Goal: Answer question/provide support: Share knowledge or assist other users

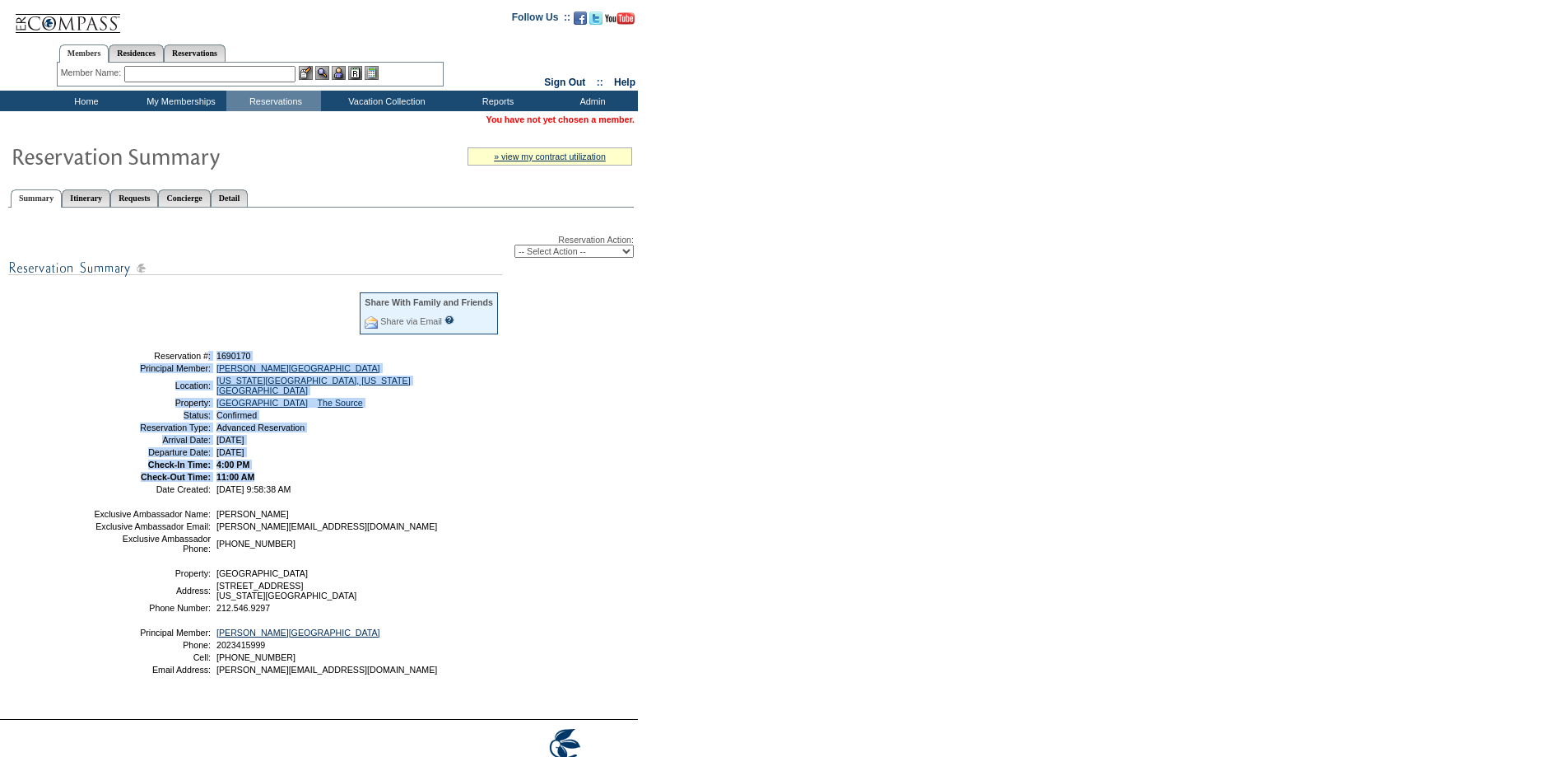
drag, startPoint x: 268, startPoint y: 479, endPoint x: 102, endPoint y: 361, distance: 203.7
click at [102, 361] on tbody "Share With Family and Friends Share via Email Share Reservation Information Ple…" at bounding box center [295, 392] width 406 height 203
copy tbody "Reservation #: 1690170 Principal Member: [GEOGRAPHIC_DATA][PERSON_NAME][GEOGRAP…"
click at [418, 519] on td "[PERSON_NAME]" at bounding box center [356, 514] width 286 height 9
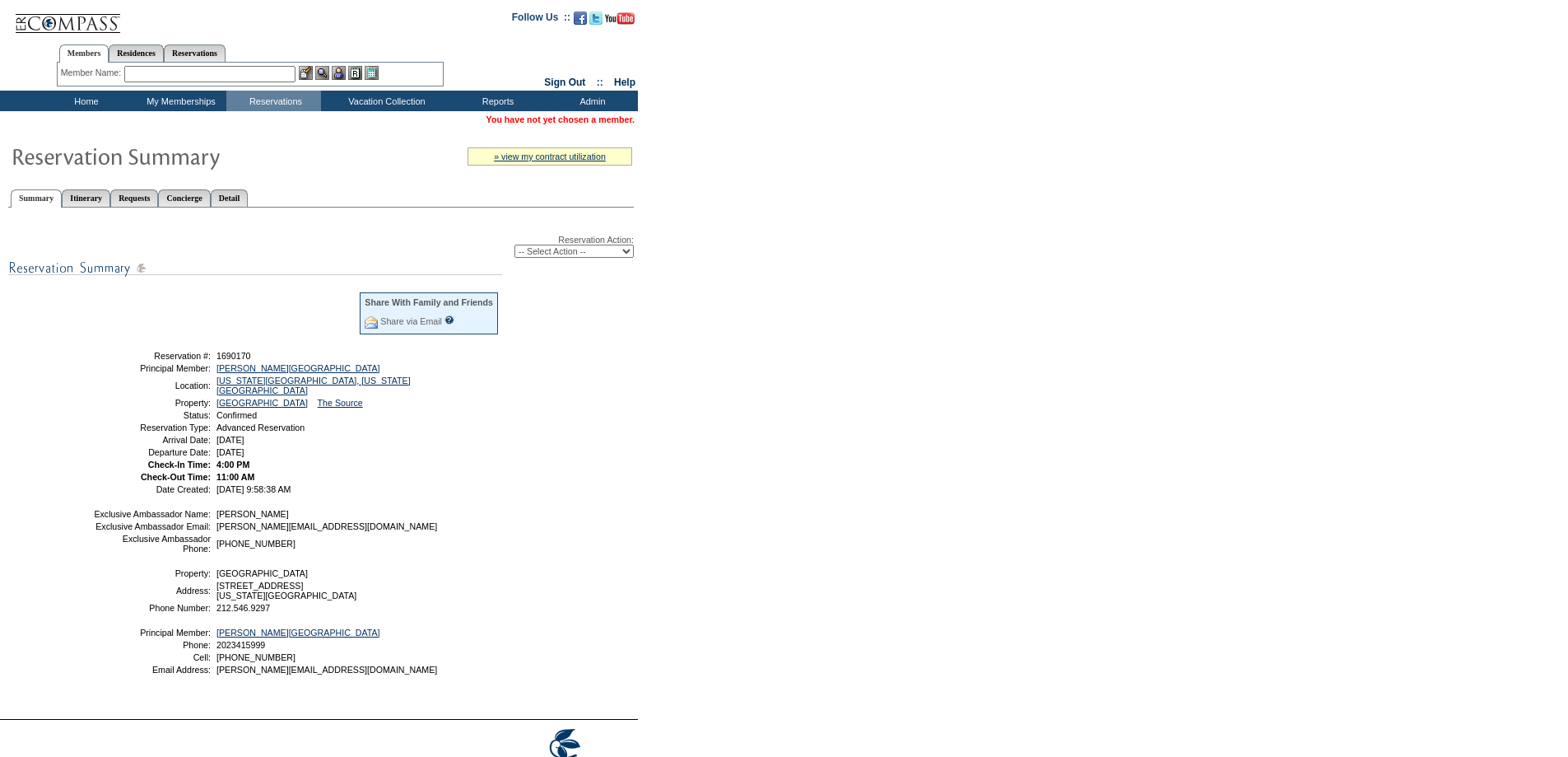
click at [201, 72] on input "text" at bounding box center [209, 74] width 171 height 16
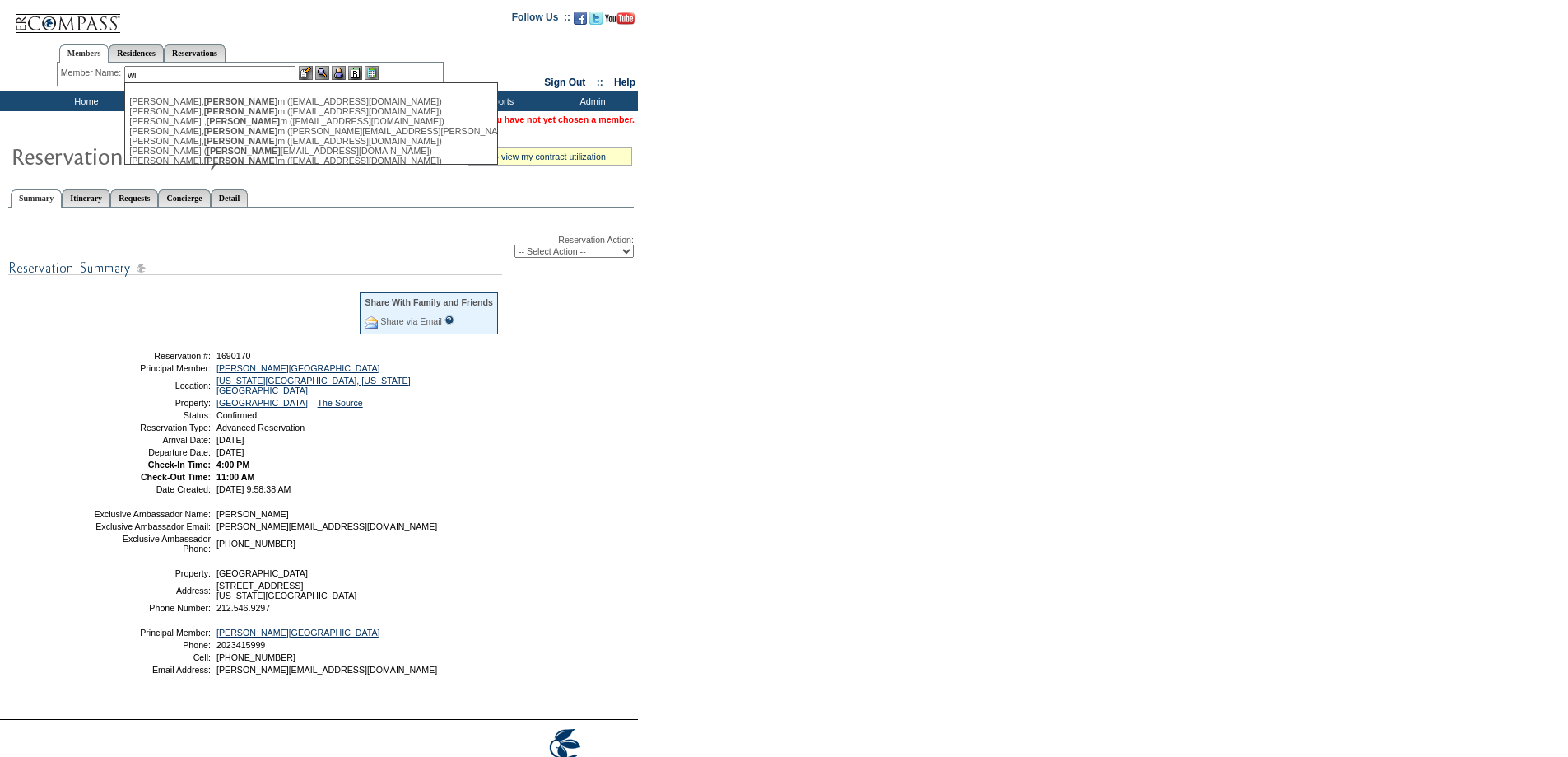
type input "w"
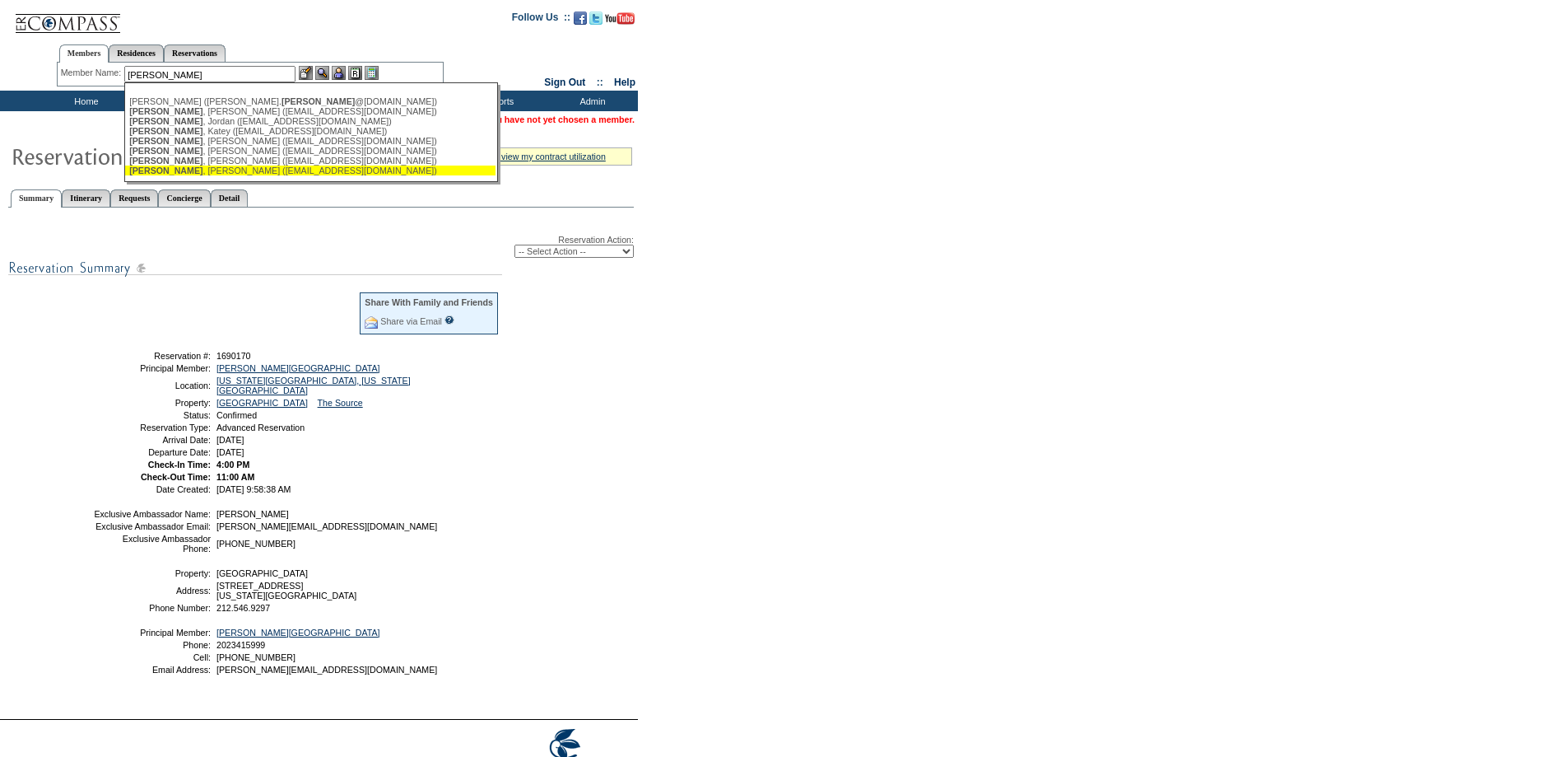
click at [281, 171] on div "[PERSON_NAME] ([EMAIL_ADDRESS][DOMAIN_NAME])" at bounding box center [310, 171] width 362 height 9
type input "[PERSON_NAME] ([EMAIL_ADDRESS][DOMAIN_NAME])"
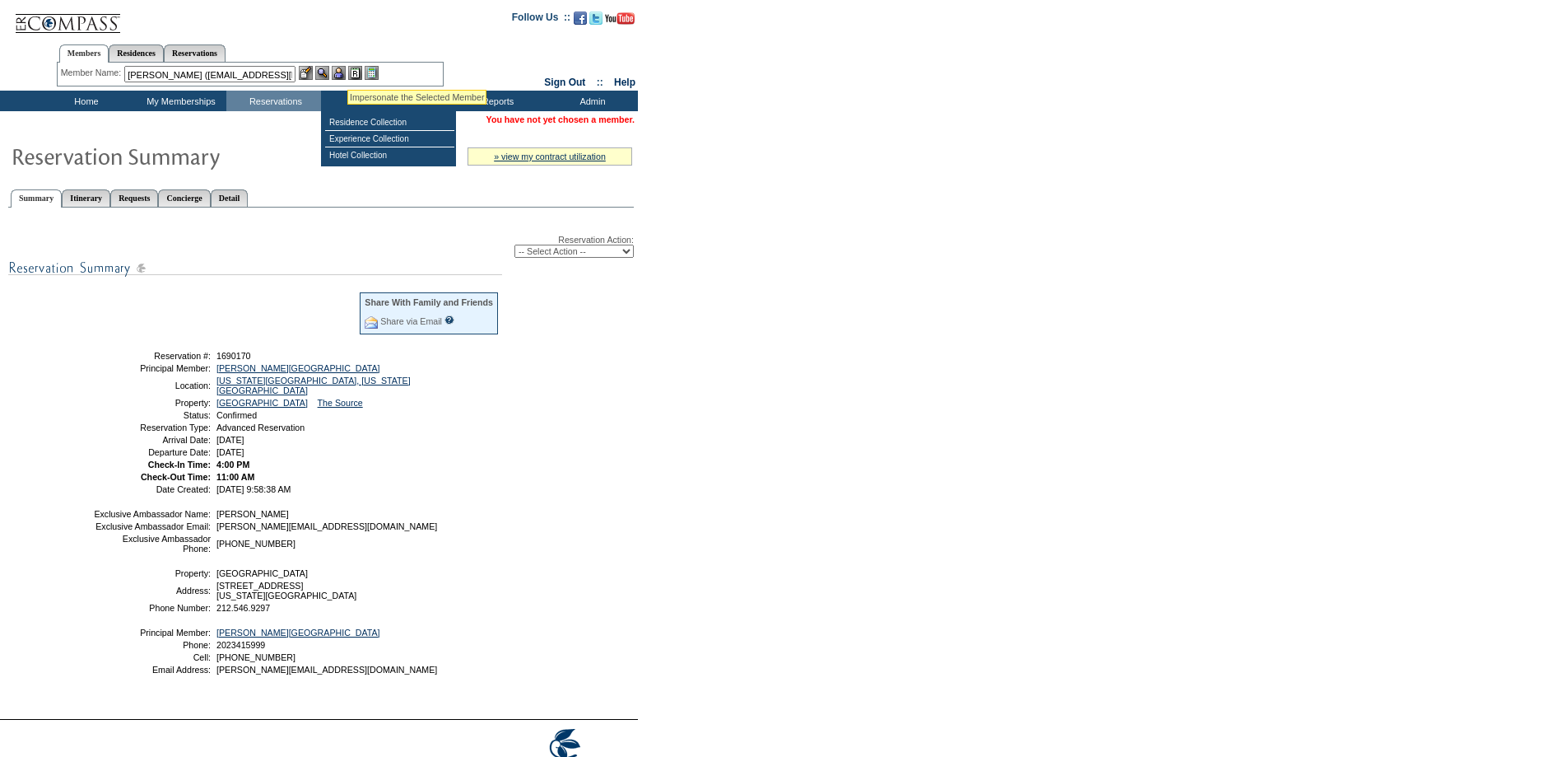
click at [320, 70] on img at bounding box center [322, 73] width 14 height 14
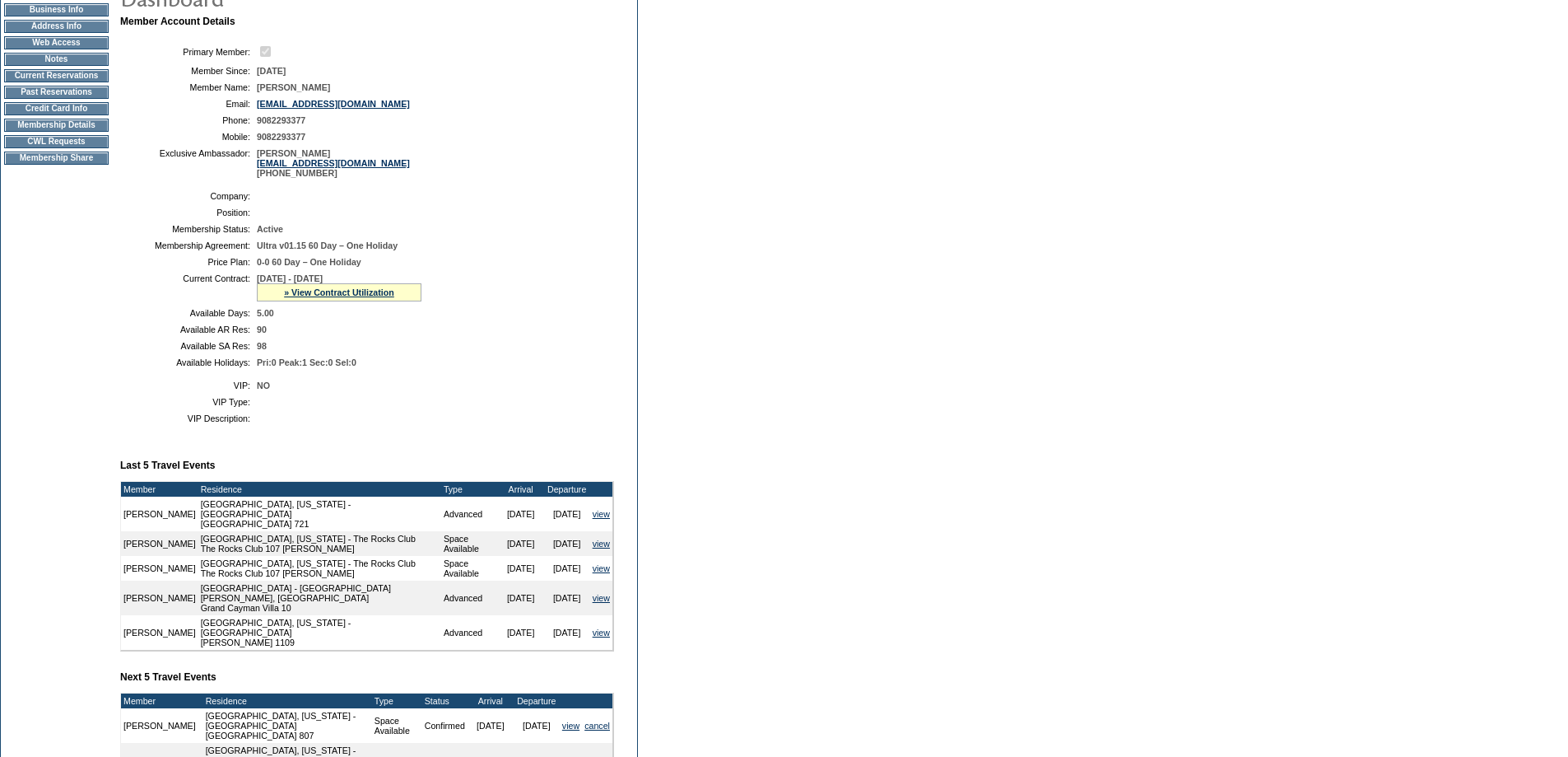
scroll to position [385, 0]
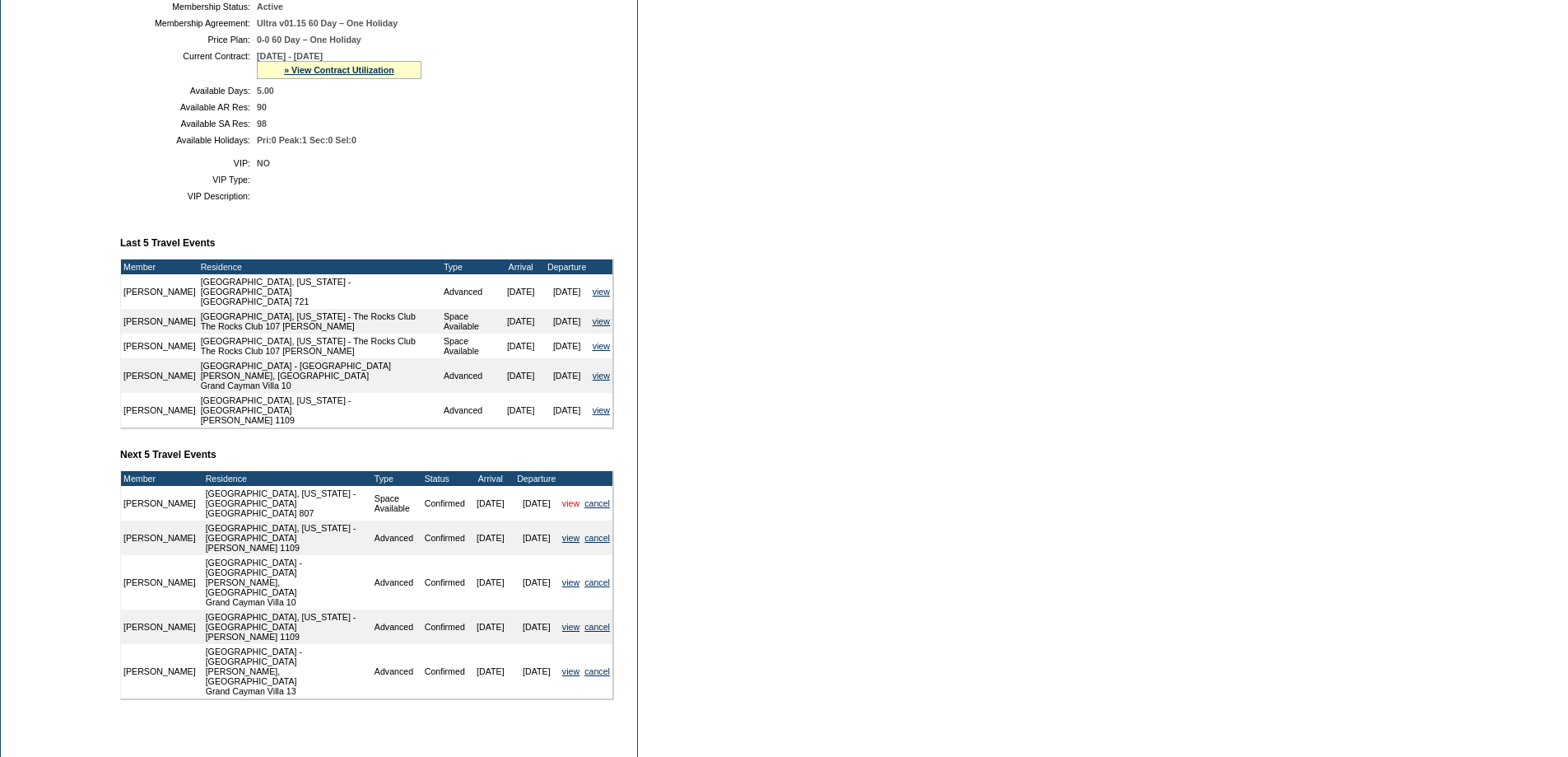
click at [570, 508] on link "view" at bounding box center [571, 503] width 17 height 9
